Goal: Task Accomplishment & Management: Complete application form

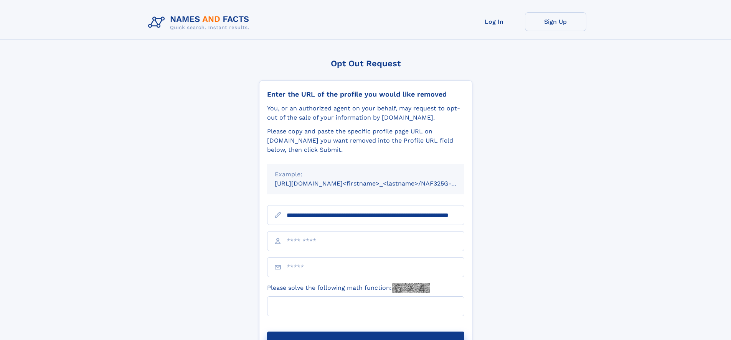
scroll to position [0, 67]
type input "**********"
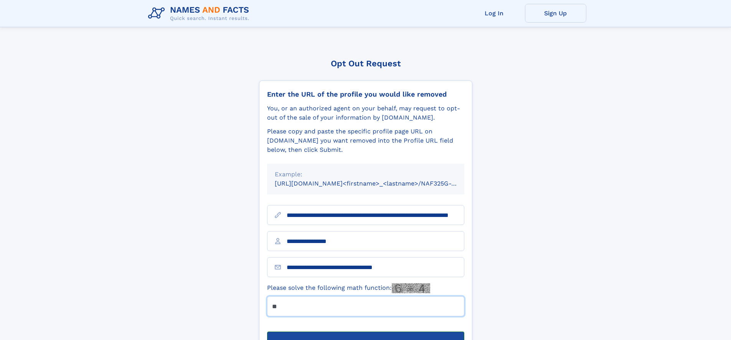
type input "**"
click at [365, 332] on button "Submit Opt Out Request" at bounding box center [365, 344] width 197 height 25
